Goal: Task Accomplishment & Management: Manage account settings

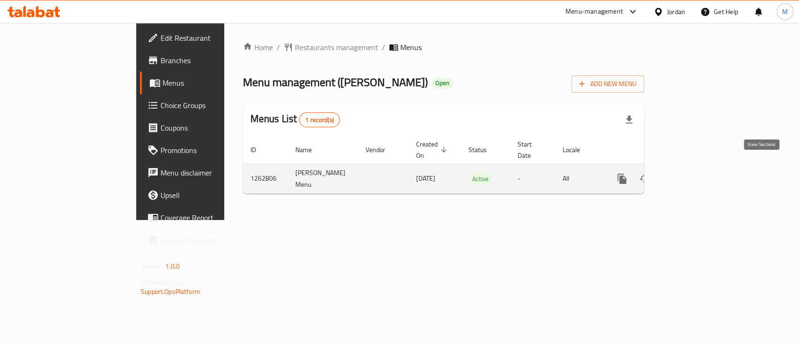
click at [700, 170] on link "enhanced table" at bounding box center [689, 178] width 22 height 22
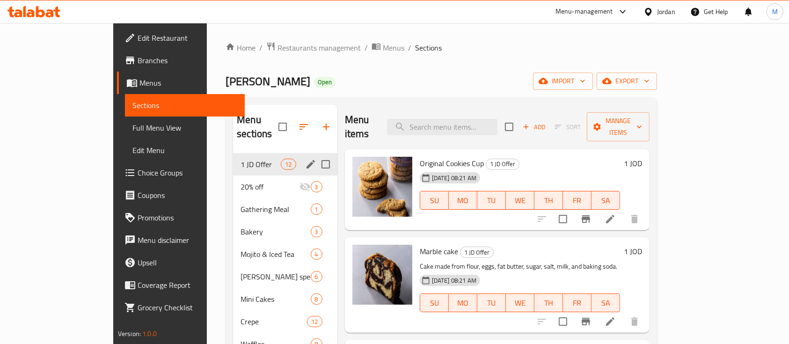
click at [274, 153] on div "1 JD Offer 12" at bounding box center [285, 164] width 104 height 22
click at [305, 159] on icon "edit" at bounding box center [310, 164] width 11 height 11
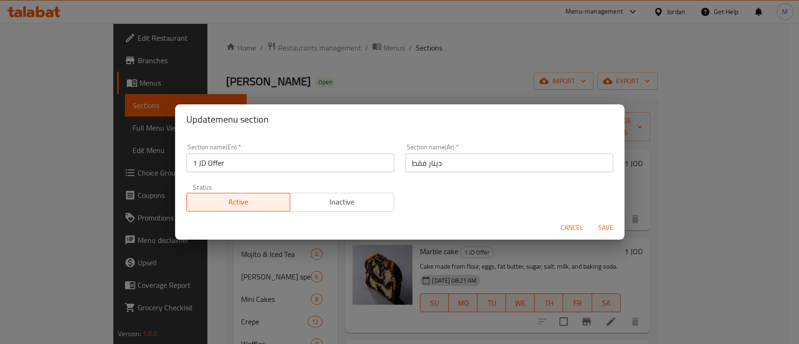
click at [314, 205] on span "Inactive" at bounding box center [342, 202] width 96 height 14
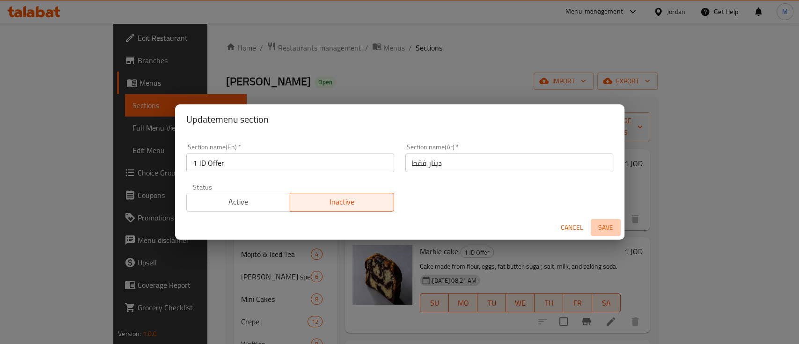
click at [596, 228] on span "Save" at bounding box center [605, 228] width 22 height 12
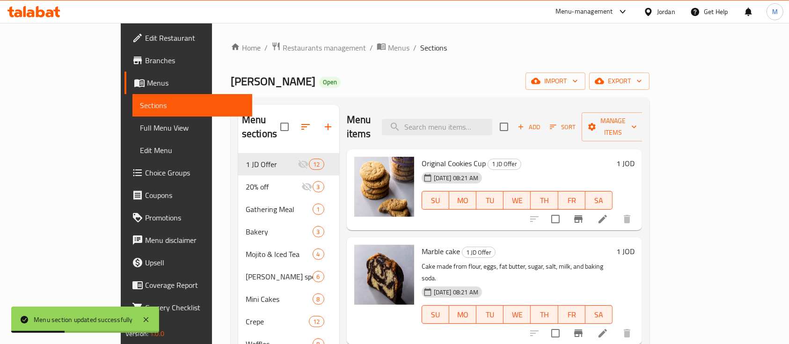
click at [599, 9] on div "Menu-management" at bounding box center [584, 11] width 58 height 11
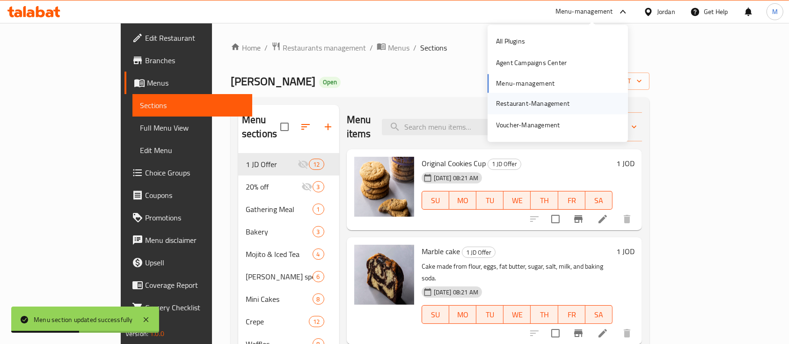
click at [544, 103] on div "Restaurant-Management" at bounding box center [532, 103] width 73 height 10
